Goal: Task Accomplishment & Management: Complete application form

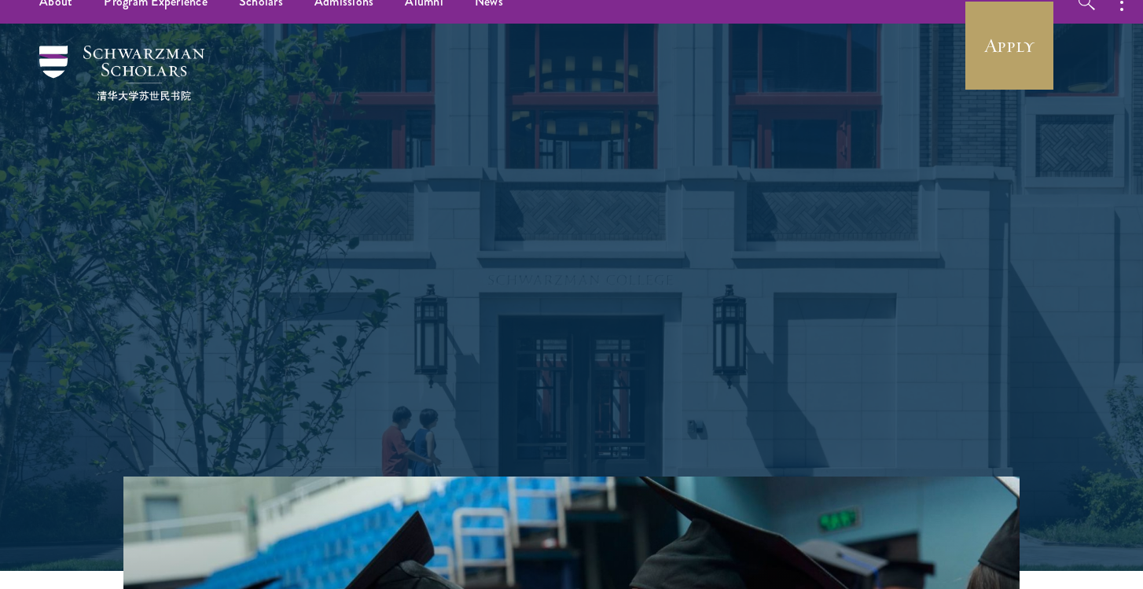
scroll to position [20, 0]
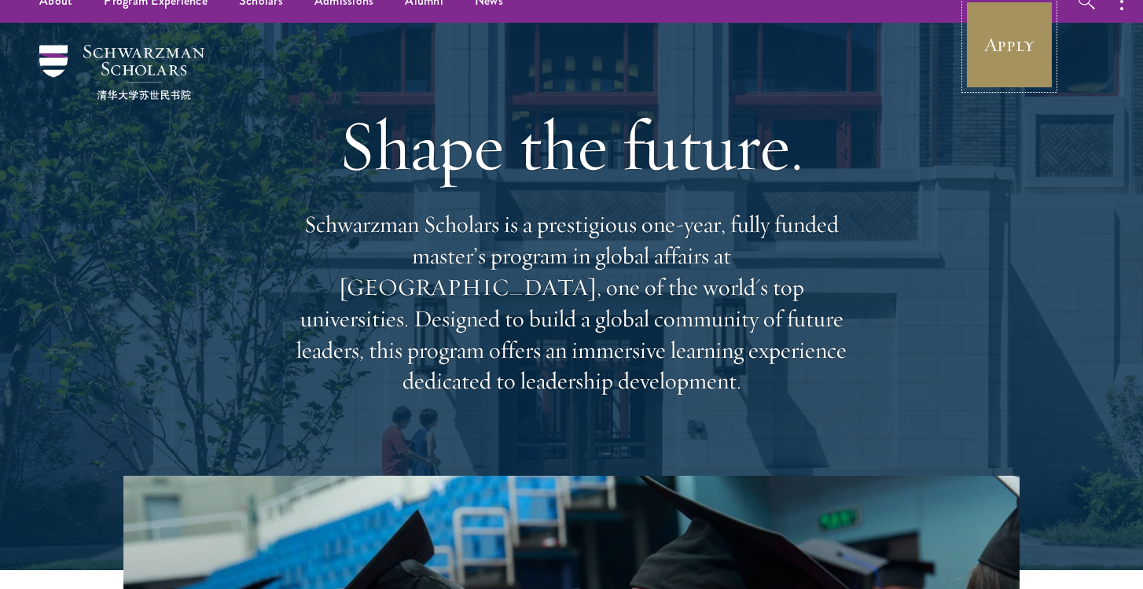
click at [1028, 48] on link "Apply" at bounding box center [1009, 45] width 88 height 88
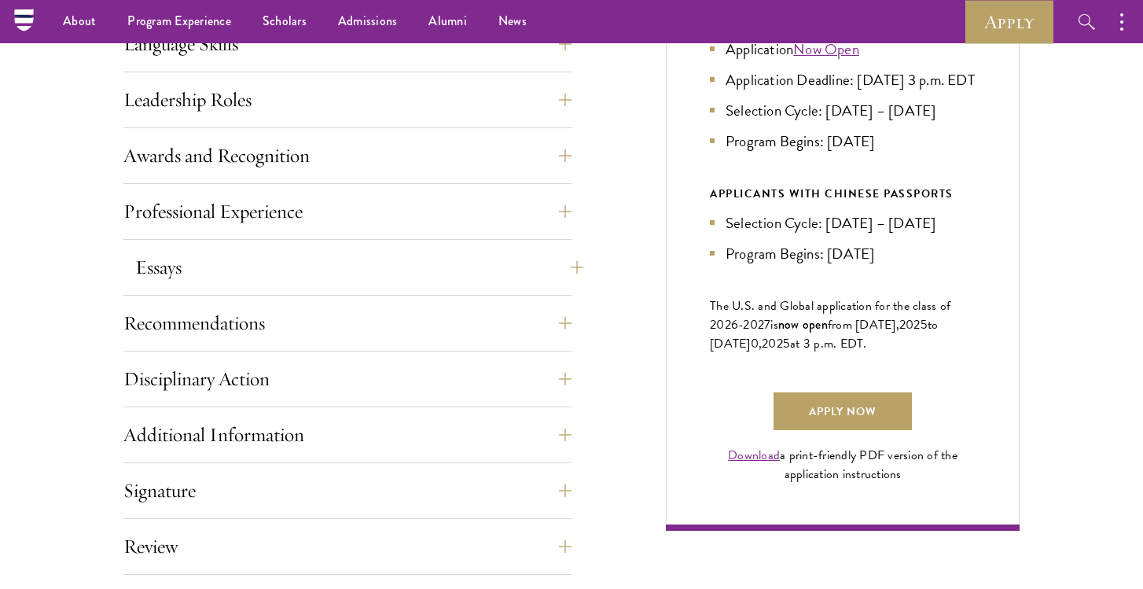
scroll to position [584, 0]
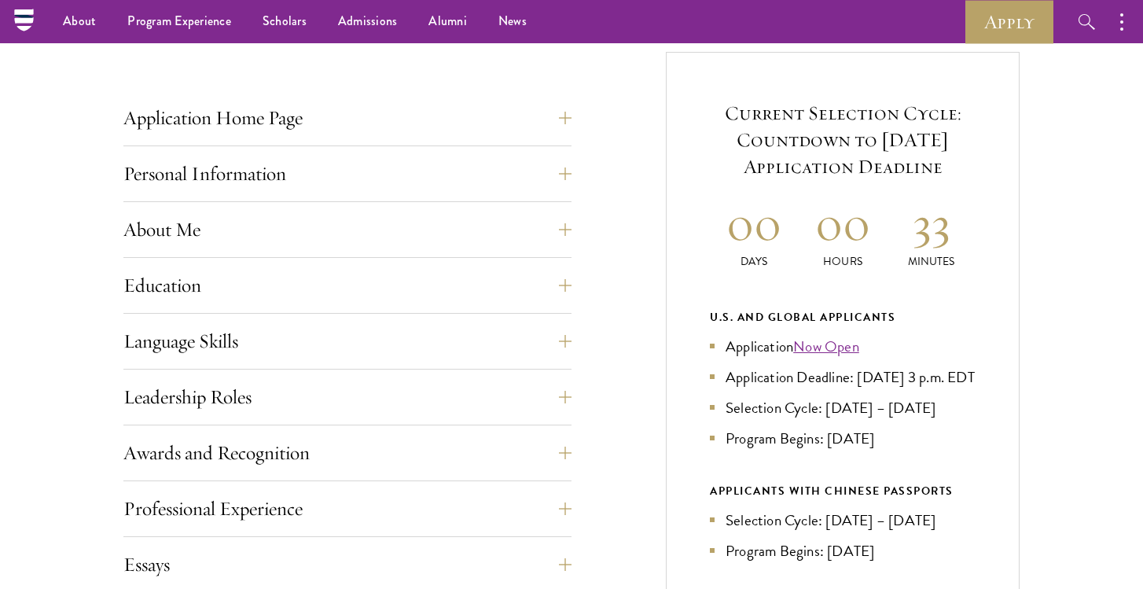
click at [342, 251] on div "About Me Biographical Profile: Provide a biographical profile of up to 100 word…" at bounding box center [347, 234] width 448 height 47
click at [298, 226] on button "About Me" at bounding box center [359, 230] width 448 height 38
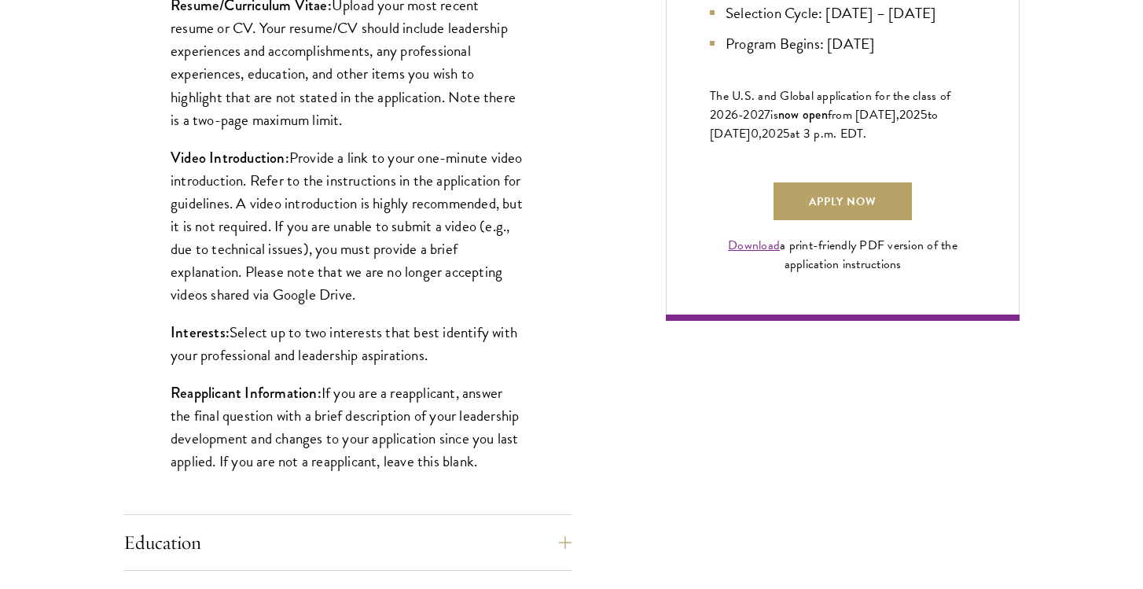
scroll to position [1098, 0]
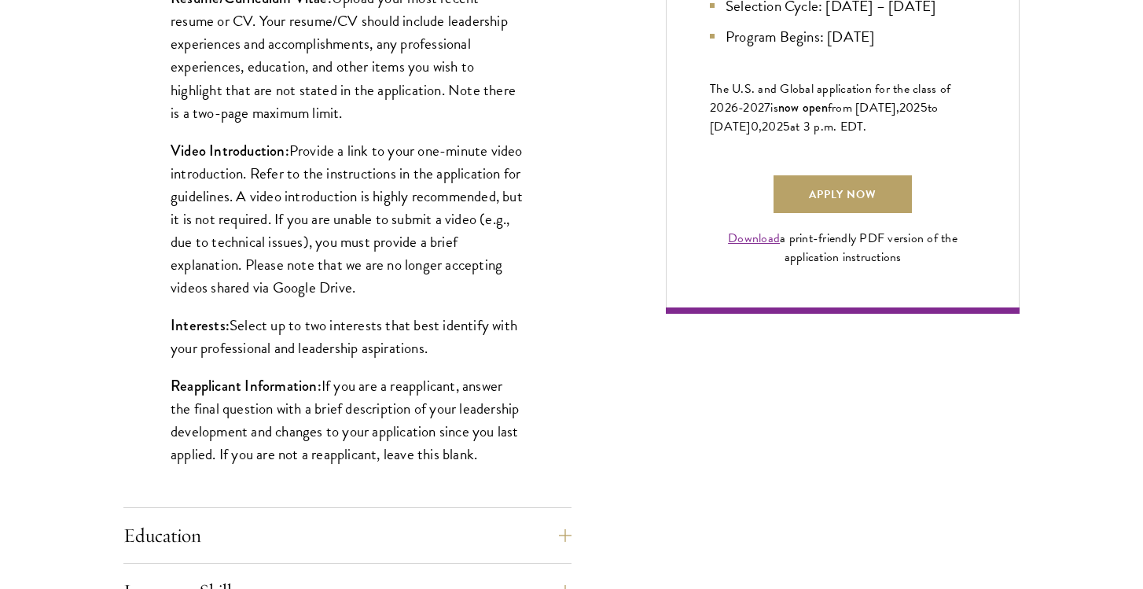
click at [245, 256] on p "Video Introduction: Provide a link to your one-minute video introduction. Refer…" at bounding box center [348, 219] width 354 height 160
